Goal: Information Seeking & Learning: Learn about a topic

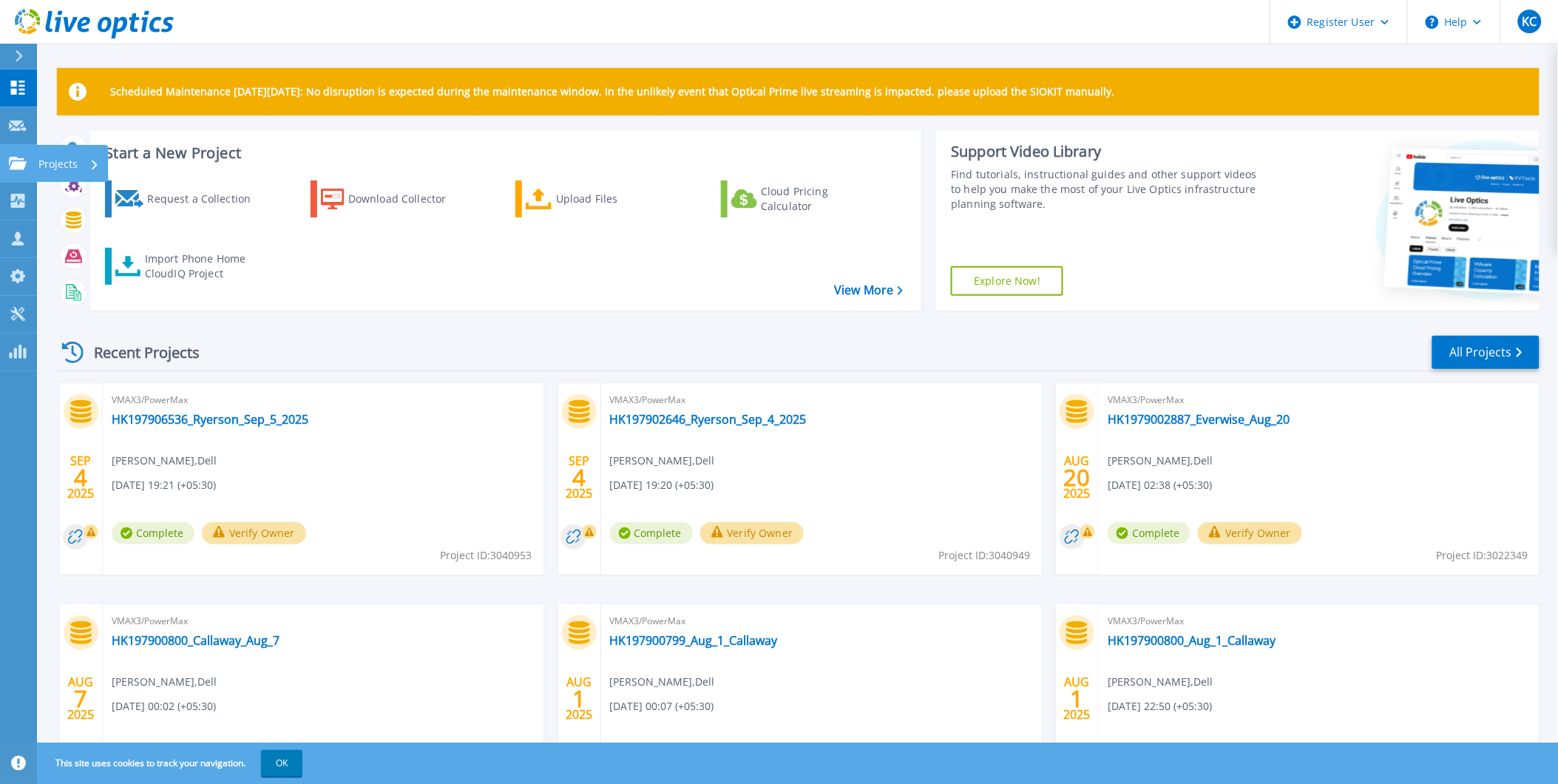
click at [64, 163] on p "Projects" at bounding box center [58, 164] width 39 height 38
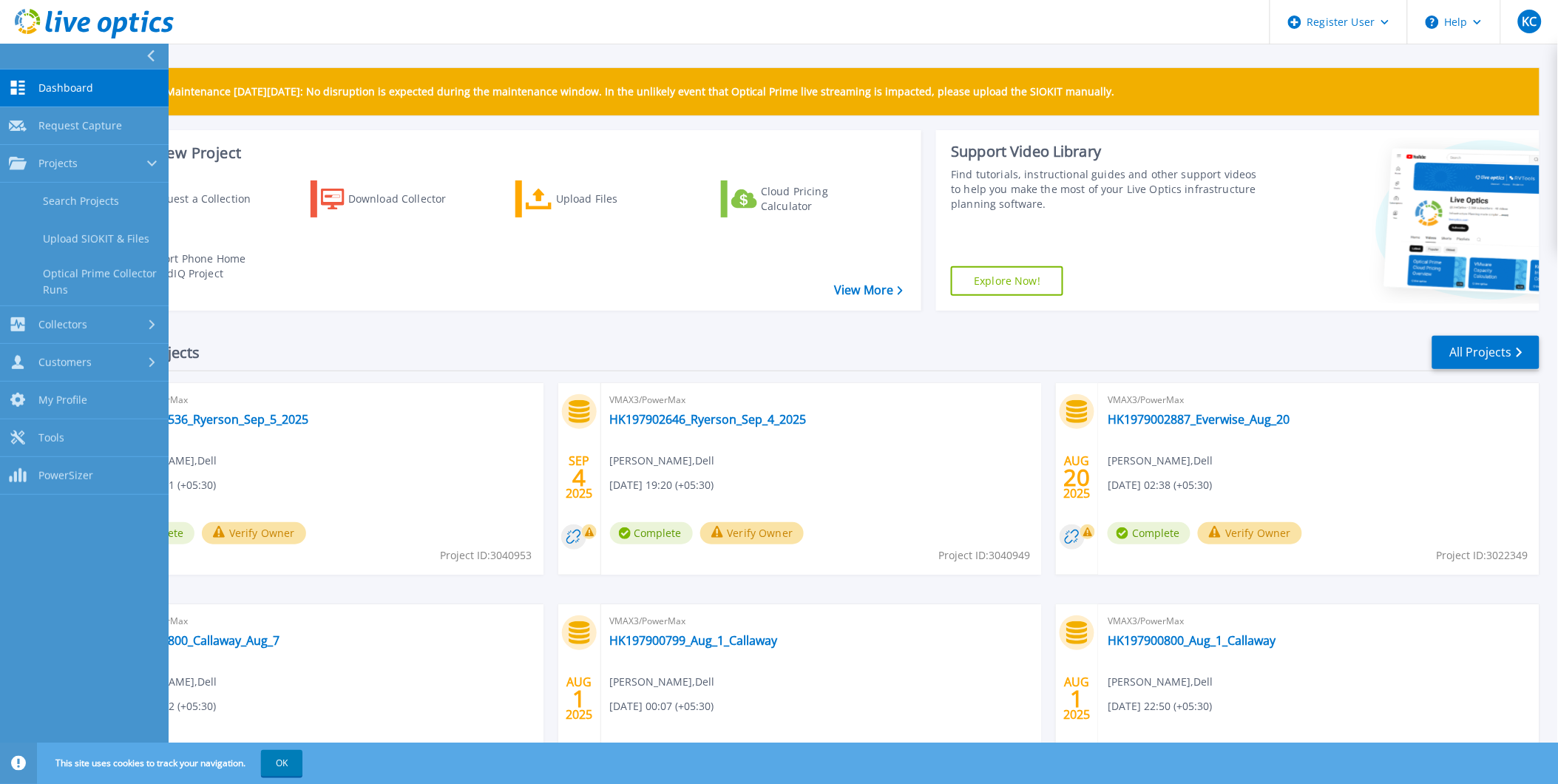
click at [476, 357] on div "Recent Projects All Projects" at bounding box center [798, 352] width 1483 height 37
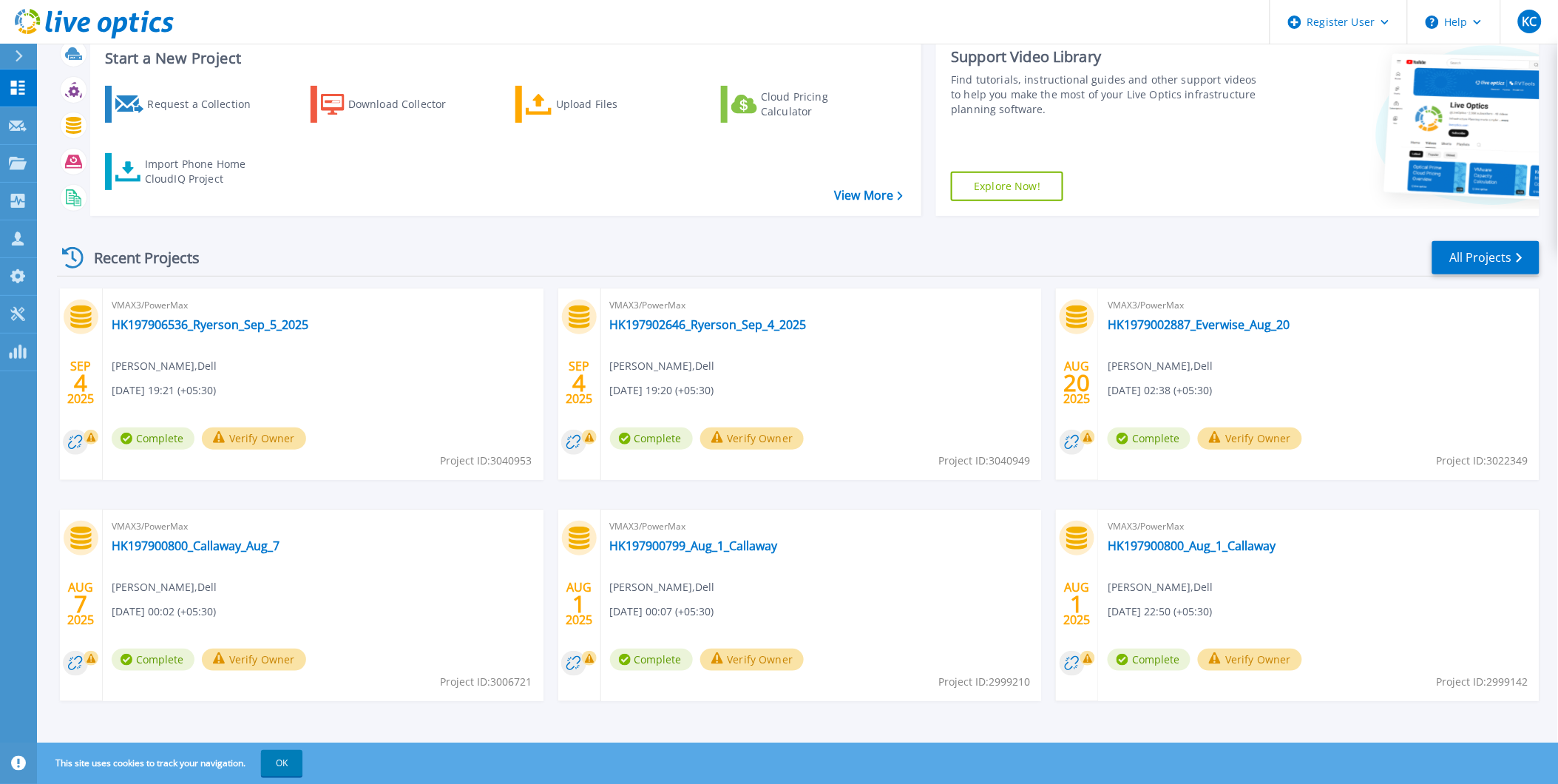
scroll to position [97, 0]
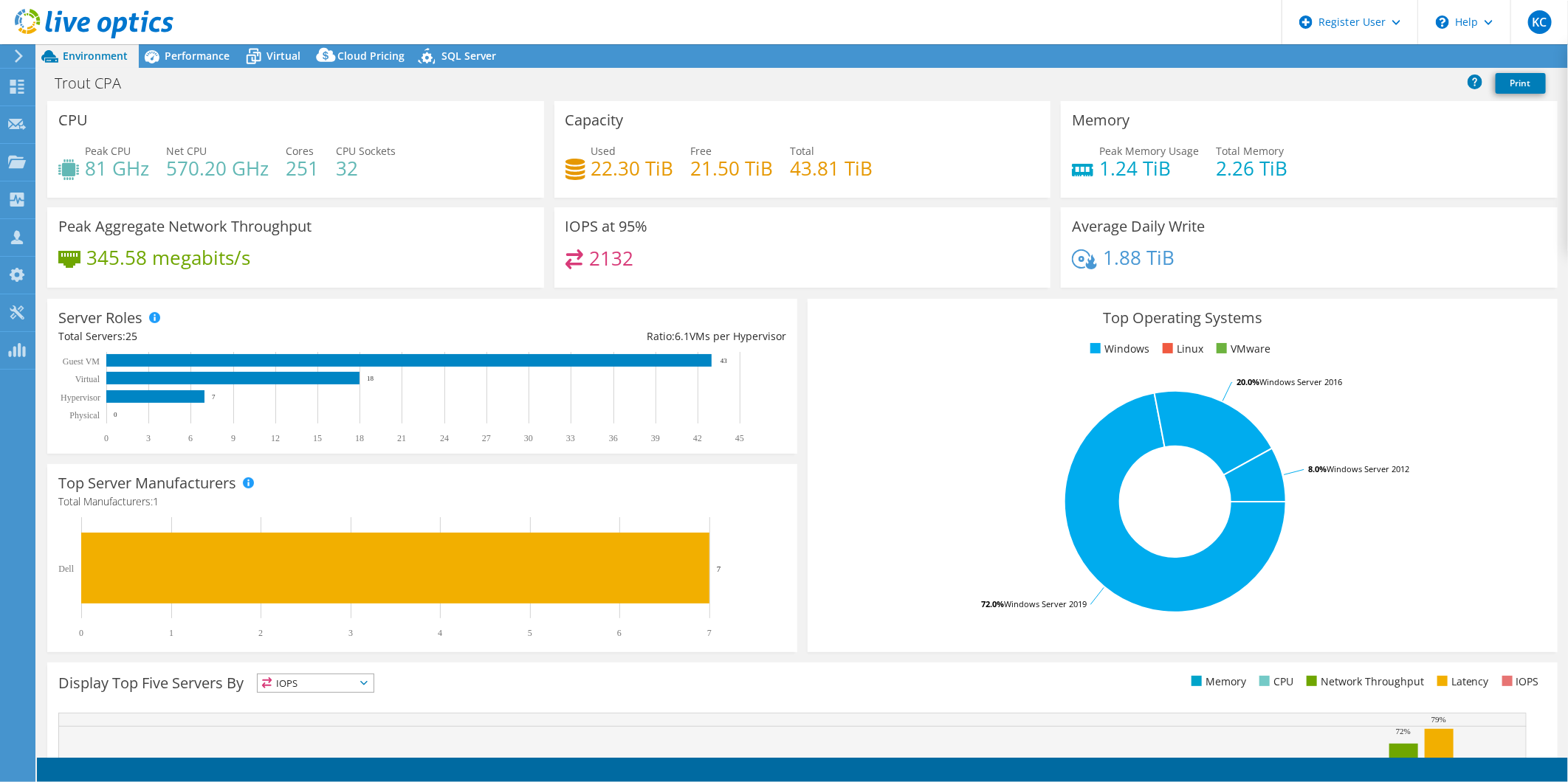
select select "USEast"
select select "USD"
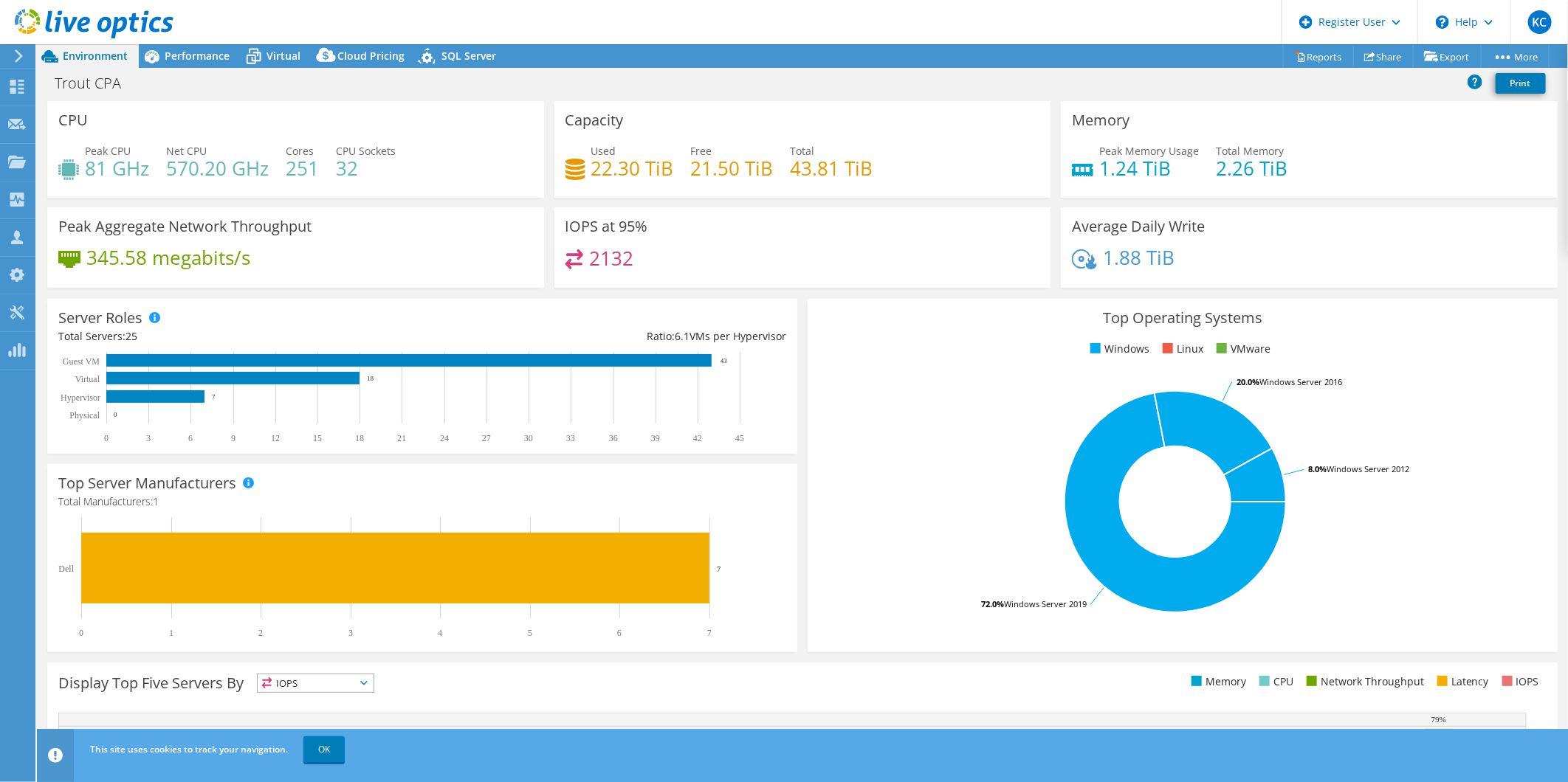
click at [807, 300] on div "Top Operating Systems Windows Linux VMware 72.0% Windows Server 2019 20.0% Wind…" at bounding box center [1182, 475] width 750 height 353
drag, startPoint x: 83, startPoint y: 165, endPoint x: 145, endPoint y: 165, distance: 62.0
click at [145, 165] on div "Peak CPU 81 GHz" at bounding box center [103, 160] width 91 height 33
drag, startPoint x: 145, startPoint y: 165, endPoint x: 174, endPoint y: 200, distance: 45.5
click at [174, 200] on div "CPU Peak CPU 81 GHz Net CPU 570.20 GHz Cores 251 CPU Sockets 32" at bounding box center [295, 154] width 507 height 106
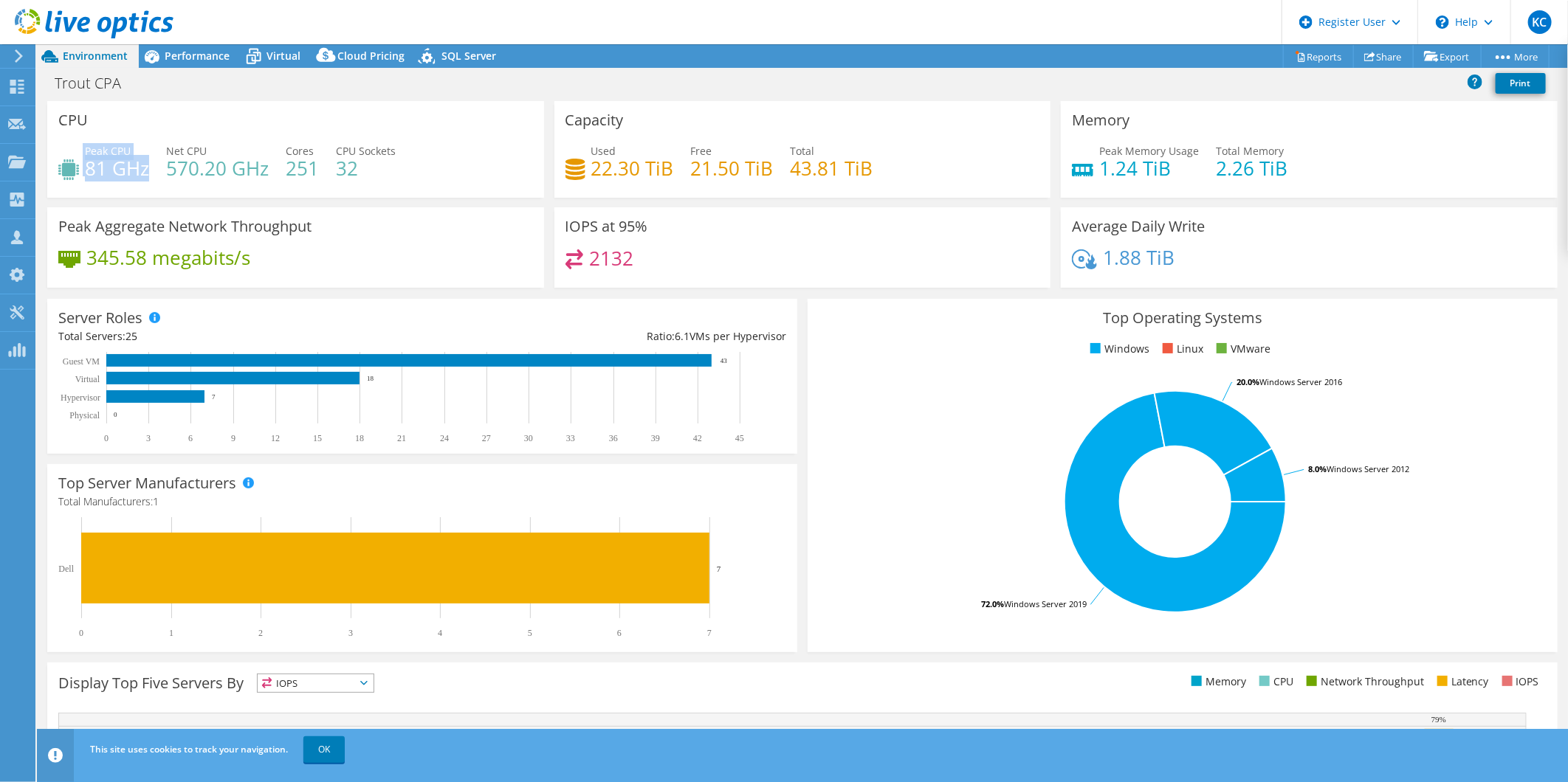
drag, startPoint x: 147, startPoint y: 167, endPoint x: 68, endPoint y: 162, distance: 79.2
click at [68, 162] on div "Peak CPU 81 GHz" at bounding box center [103, 160] width 91 height 33
drag, startPoint x: 68, startPoint y: 162, endPoint x: 151, endPoint y: 189, distance: 87.3
click at [151, 189] on div "Peak CPU 81 GHz Net CPU 570.20 GHz Cores 251 CPU Sockets 32" at bounding box center [295, 167] width 475 height 48
drag, startPoint x: 166, startPoint y: 164, endPoint x: 275, endPoint y: 164, distance: 109.0
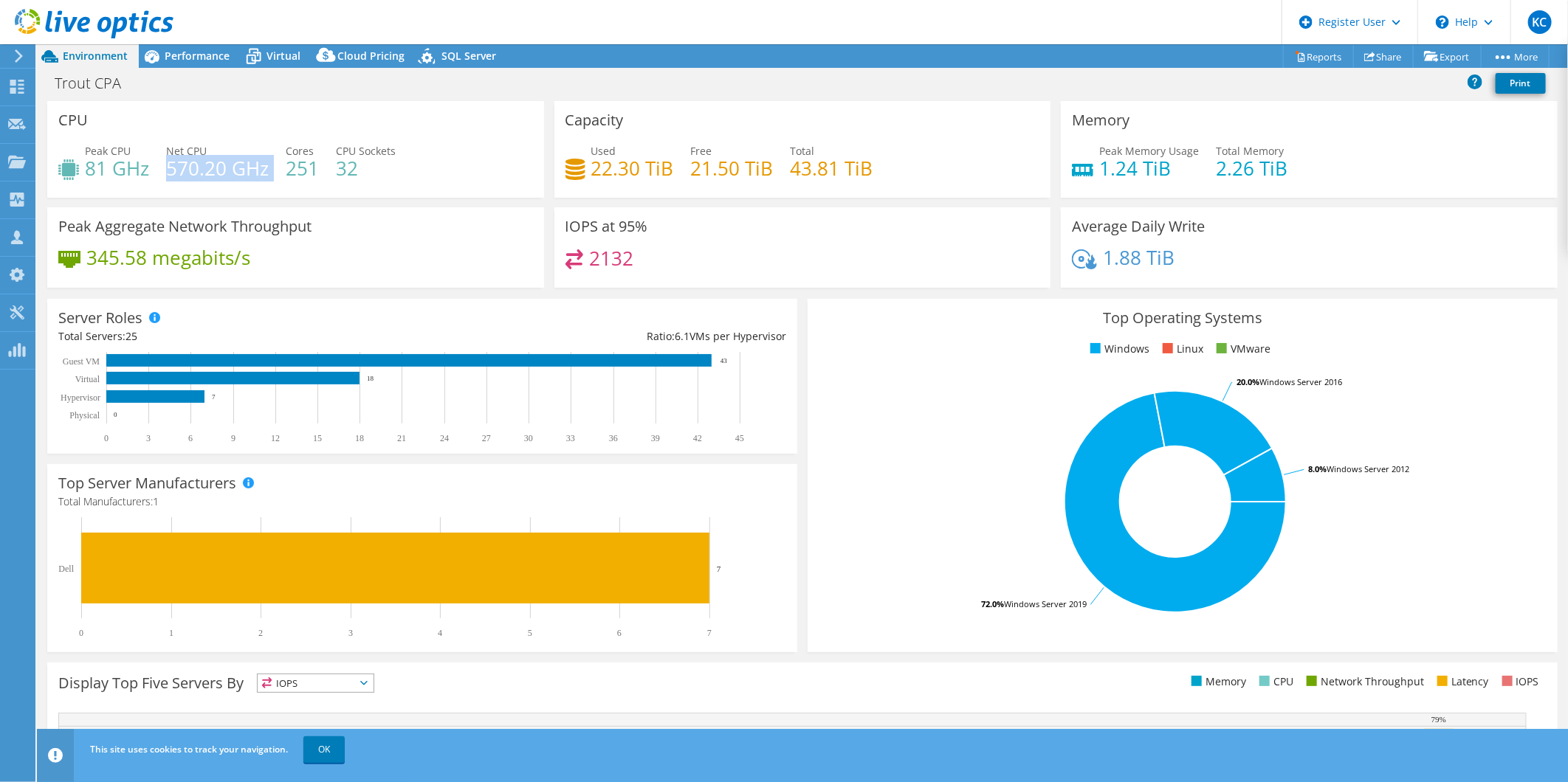
click at [275, 164] on div "Peak CPU 81 GHz Net CPU 570.20 GHz Cores 251 CPU Sockets 32" at bounding box center [295, 167] width 475 height 48
drag, startPoint x: 275, startPoint y: 164, endPoint x: 275, endPoint y: 173, distance: 9.0
click at [275, 173] on div "Peak CPU 81 GHz Net CPU 570.20 GHz Cores 251 CPU Sockets 32" at bounding box center [295, 167] width 475 height 48
drag, startPoint x: 83, startPoint y: 170, endPoint x: 152, endPoint y: 171, distance: 69.0
click at [152, 171] on div "Peak CPU 81 GHz Net CPU 570.20 GHz Cores 251 CPU Sockets 32" at bounding box center [295, 167] width 475 height 48
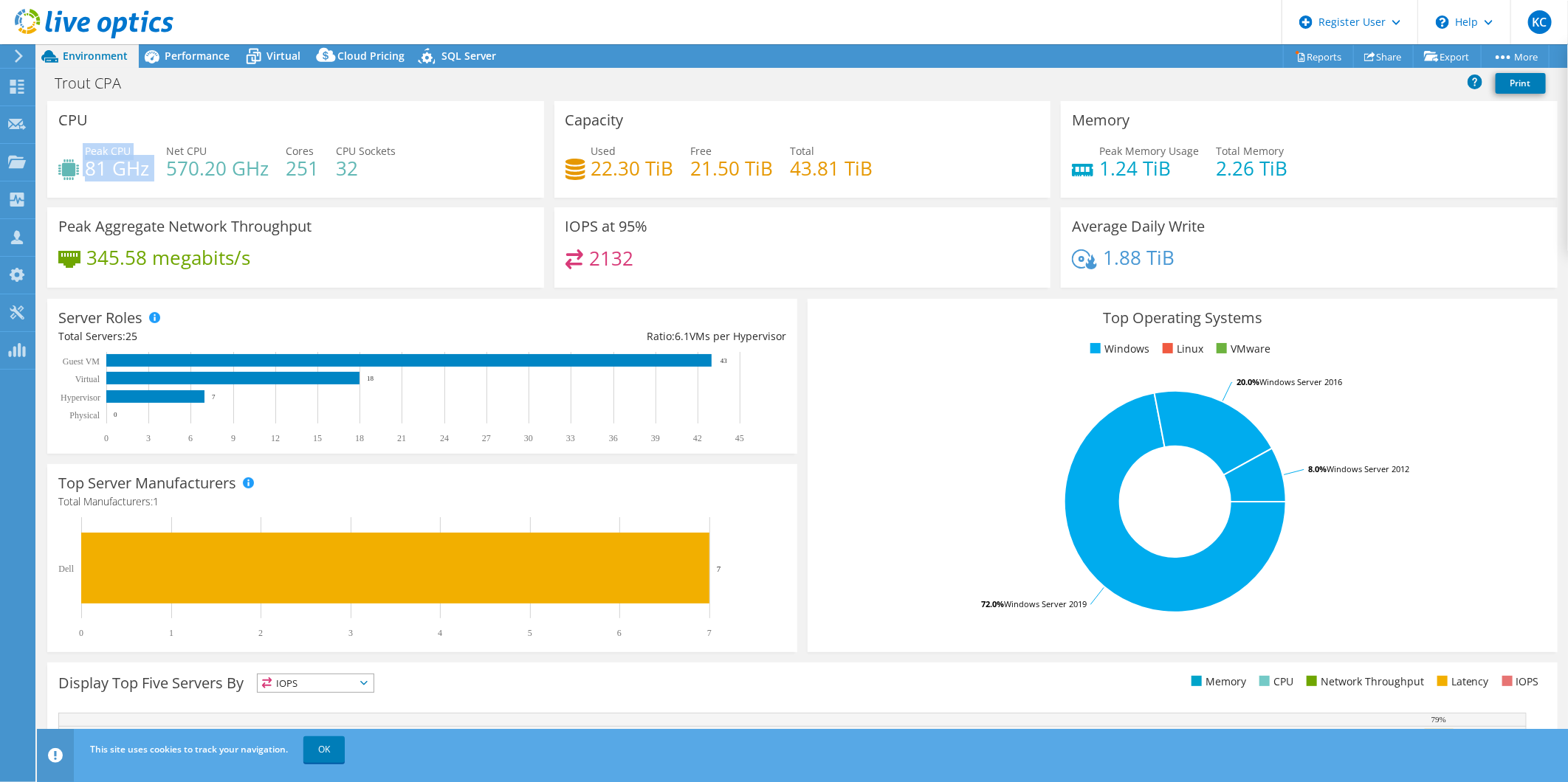
drag, startPoint x: 152, startPoint y: 171, endPoint x: 133, endPoint y: 177, distance: 19.9
click at [133, 176] on h4 "81 GHz" at bounding box center [117, 168] width 64 height 16
drag, startPoint x: 85, startPoint y: 160, endPoint x: 147, endPoint y: 159, distance: 62.0
click at [147, 160] on h4 "81 GHz" at bounding box center [117, 168] width 64 height 16
drag, startPoint x: 147, startPoint y: 159, endPoint x: 158, endPoint y: 186, distance: 29.2
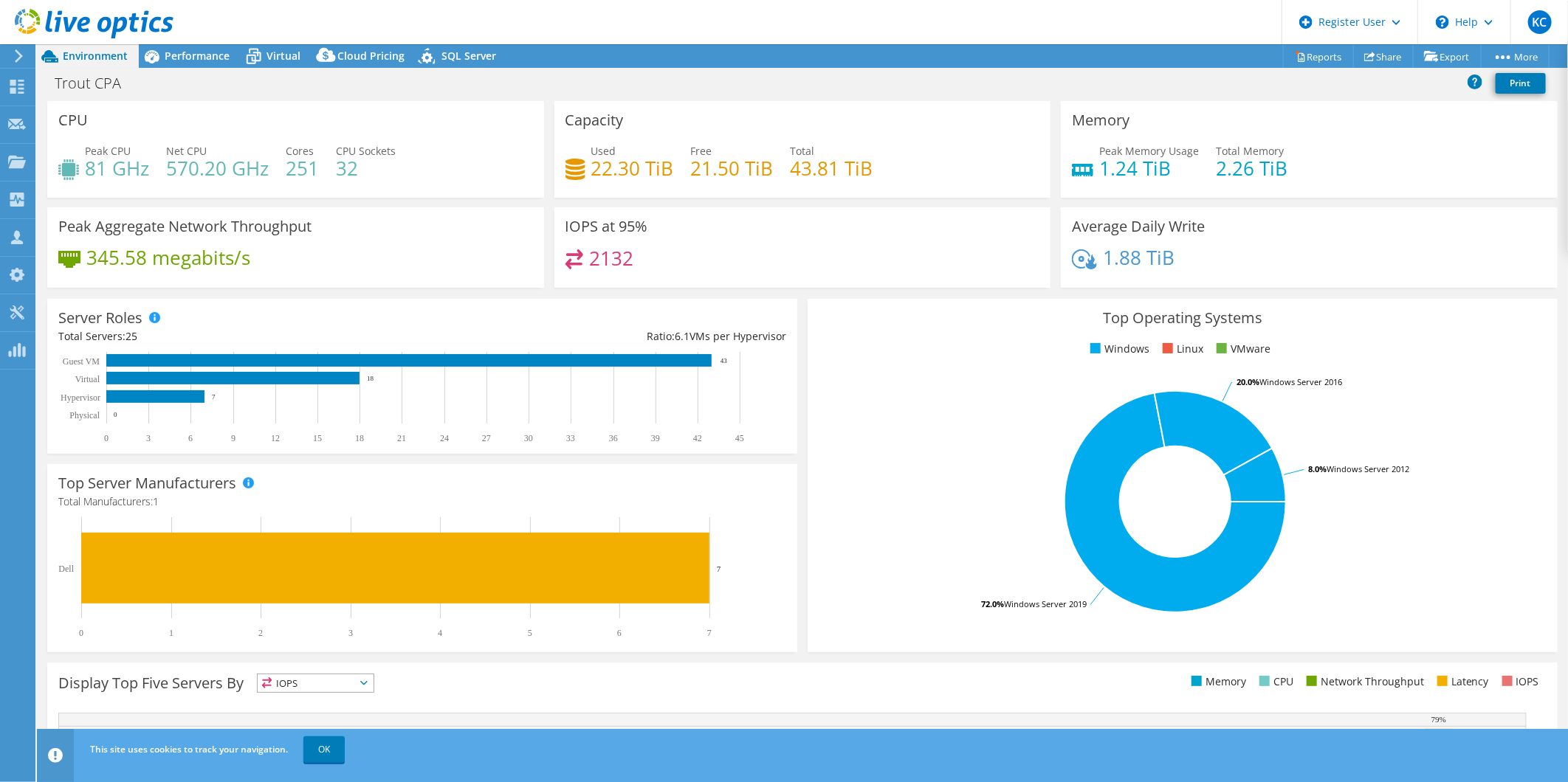
click at [158, 186] on div "Peak CPU 81 GHz Net CPU 570.20 GHz Cores 251 CPU Sockets 32" at bounding box center [295, 167] width 475 height 48
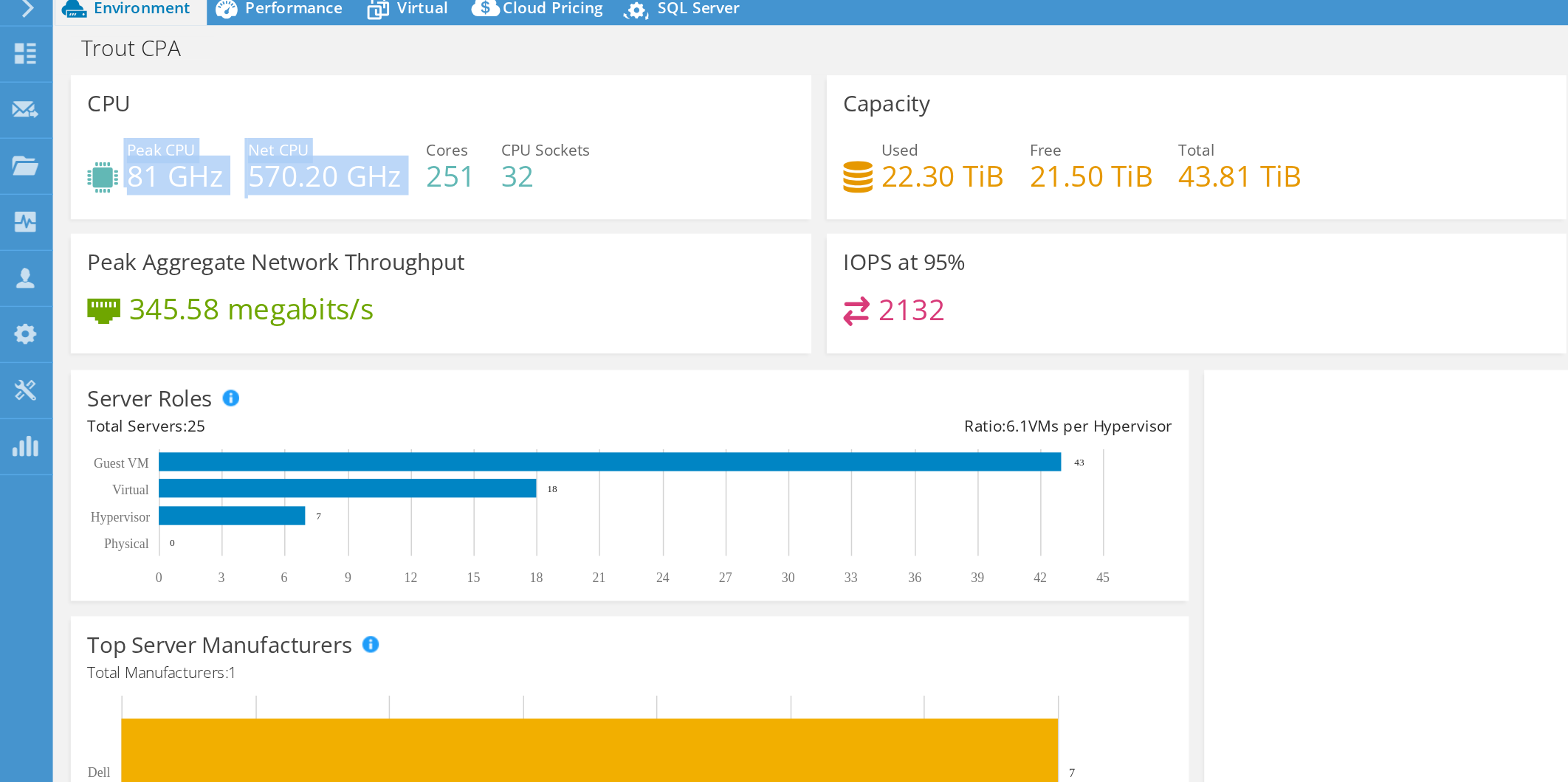
drag, startPoint x: 82, startPoint y: 171, endPoint x: 270, endPoint y: 171, distance: 188.0
click at [270, 171] on div "Peak CPU 81 GHz Net CPU 570.20 GHz Cores 251 CPU Sockets 32" at bounding box center [295, 167] width 475 height 48
drag, startPoint x: 270, startPoint y: 171, endPoint x: 171, endPoint y: 186, distance: 100.1
click at [171, 186] on div "Peak CPU 81 GHz Net CPU 570.20 GHz Cores 251 CPU Sockets 32" at bounding box center [295, 167] width 475 height 48
